Goal: Task Accomplishment & Management: Manage account settings

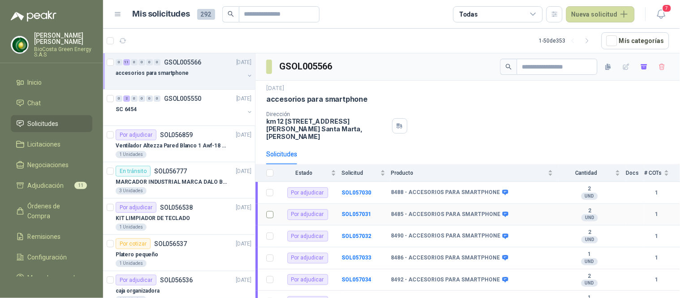
click at [265, 208] on td at bounding box center [267, 215] width 23 height 22
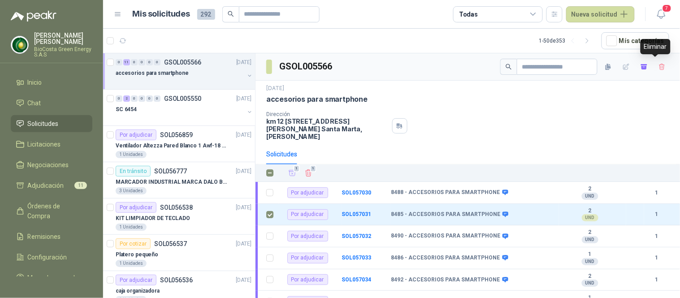
click at [665, 66] on div "GSOL005566" at bounding box center [468, 66] width 425 height 27
click at [659, 66] on icon "button" at bounding box center [663, 67] width 8 height 8
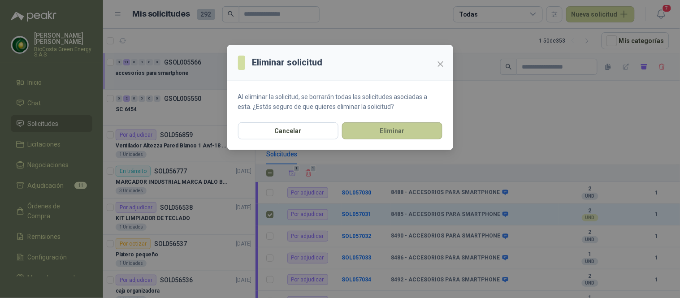
click at [390, 132] on button "Eliminar" at bounding box center [392, 130] width 100 height 17
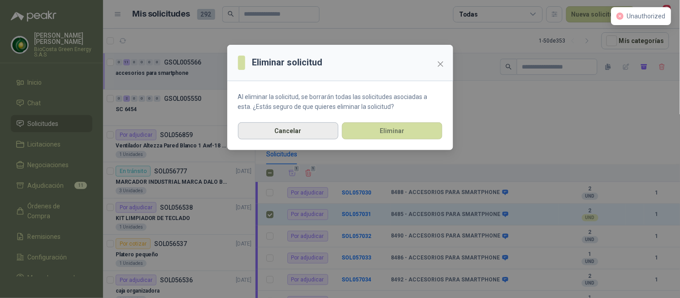
click at [272, 135] on button "Cancelar" at bounding box center [288, 130] width 100 height 17
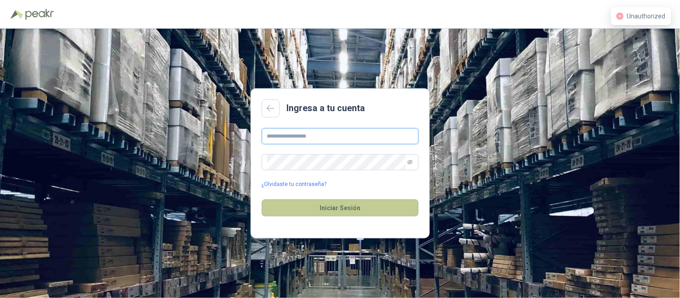
type input "**********"
click at [341, 208] on button "Iniciar Sesión" at bounding box center [340, 208] width 157 height 17
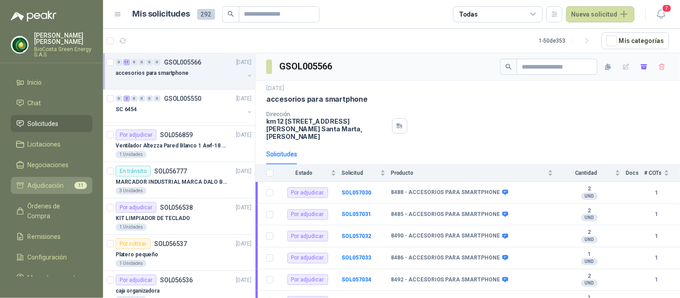
click at [48, 181] on span "Adjudicación" at bounding box center [46, 186] width 36 height 10
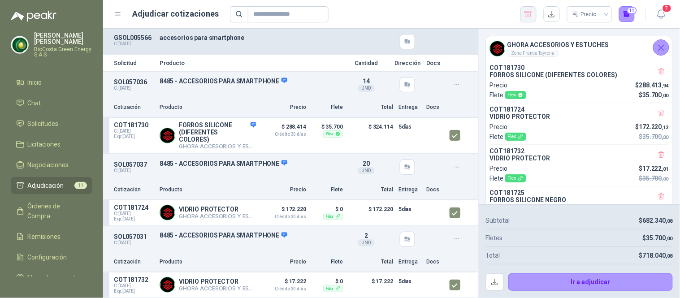
click at [530, 13] on icon "button" at bounding box center [528, 14] width 9 height 9
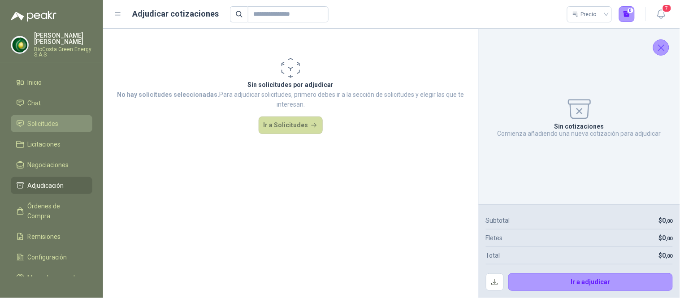
click at [32, 128] on span "Solicitudes" at bounding box center [43, 124] width 31 height 10
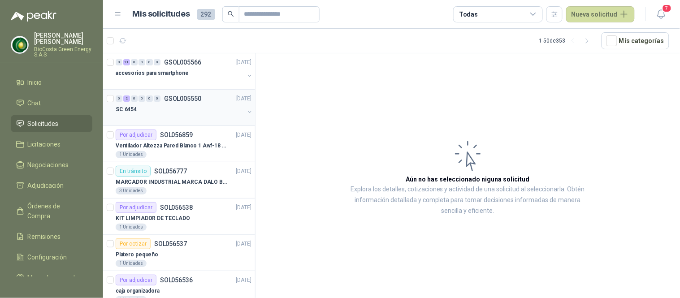
click at [130, 109] on p "SC 6454" at bounding box center [126, 109] width 21 height 9
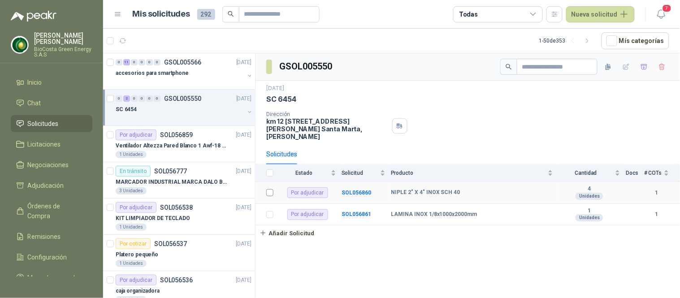
click at [266, 187] on td at bounding box center [267, 193] width 23 height 22
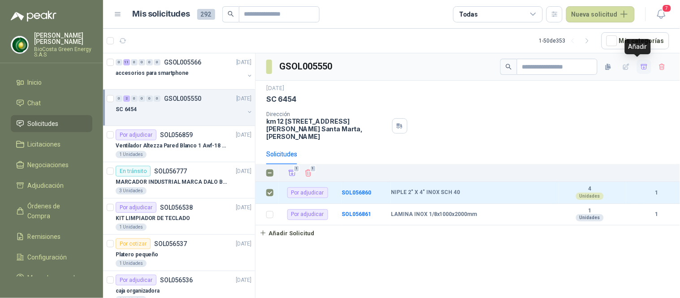
click at [637, 70] on button "button" at bounding box center [644, 67] width 14 height 14
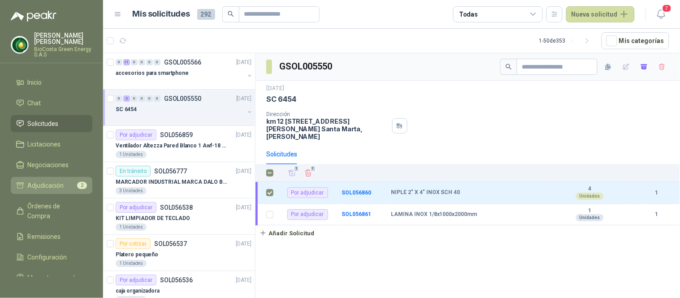
click at [36, 181] on span "Adjudicación" at bounding box center [46, 186] width 36 height 10
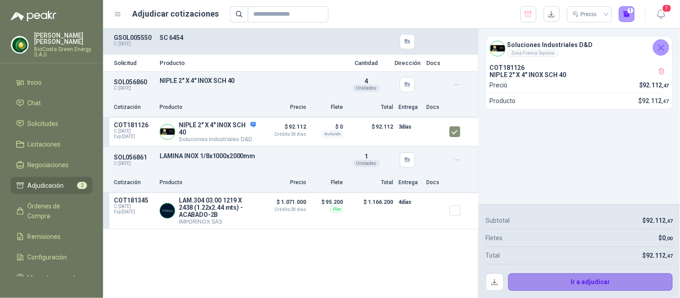
click at [616, 285] on button "Ir a adjudicar" at bounding box center [590, 282] width 165 height 18
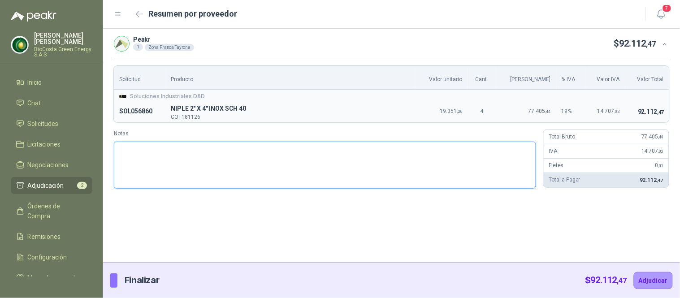
click at [141, 176] on textarea "Notas" at bounding box center [325, 165] width 422 height 47
click at [51, 118] on link "Solicitudes" at bounding box center [52, 123] width 82 height 17
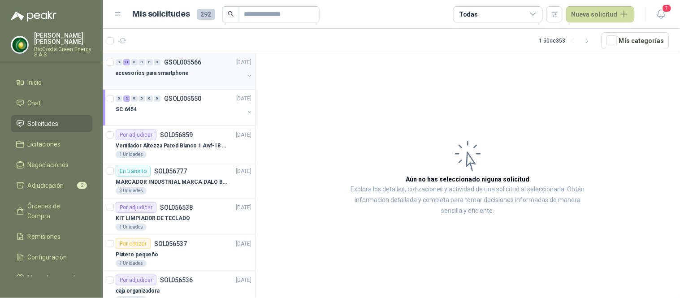
click at [195, 79] on div at bounding box center [180, 81] width 129 height 7
